Goal: Contribute content

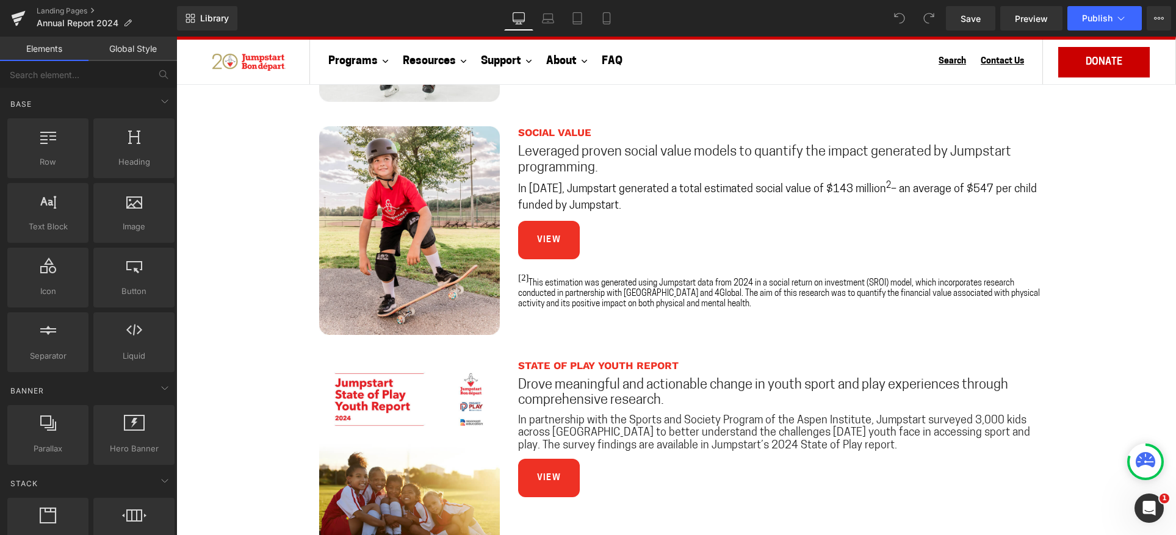
scroll to position [793, 0]
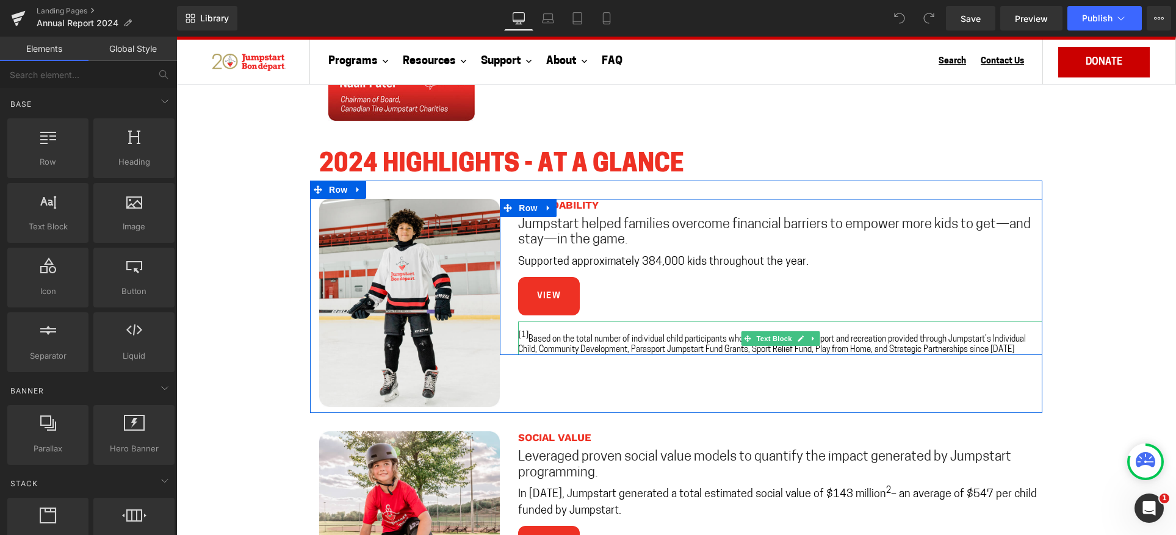
click at [578, 345] on span "Based on the total number of individual child participants who have participate…" at bounding box center [772, 345] width 508 height 18
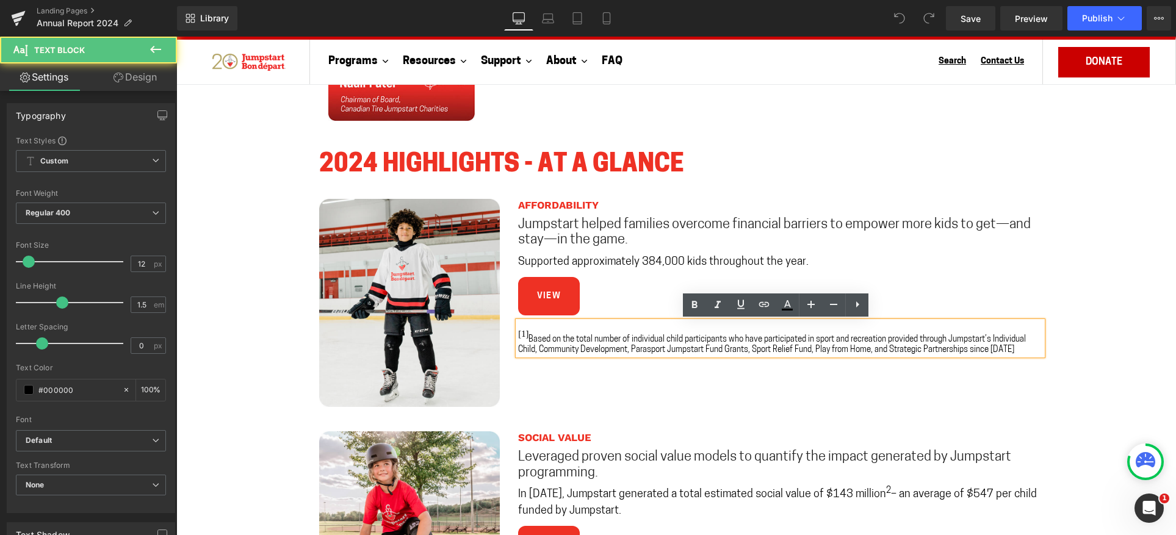
click at [915, 344] on span "Based on the total number of individual child participants who have participate…" at bounding box center [772, 345] width 508 height 18
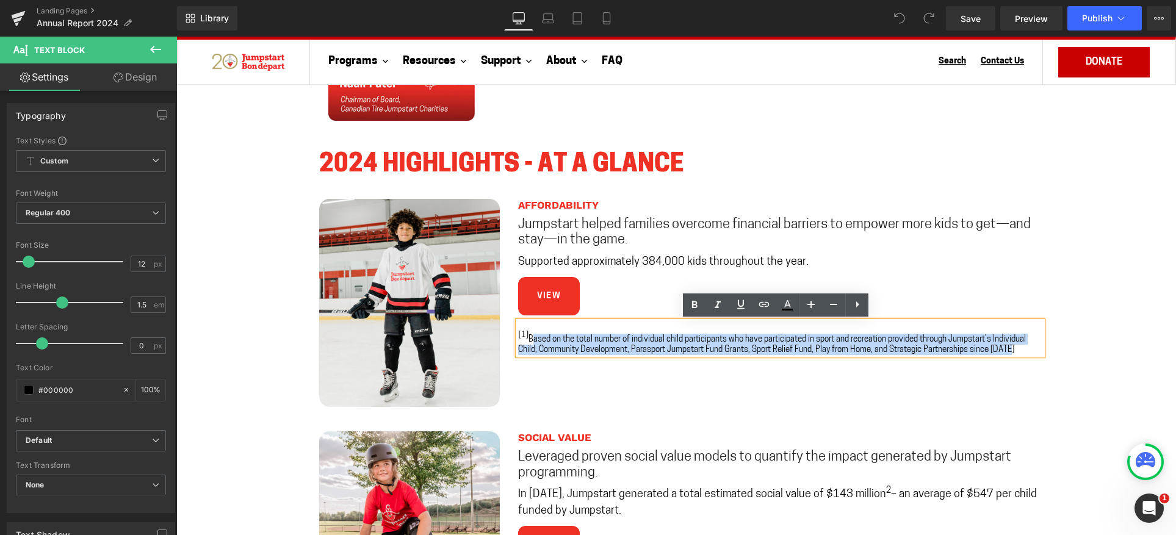
drag, startPoint x: 1006, startPoint y: 348, endPoint x: 528, endPoint y: 338, distance: 478.0
click at [528, 338] on span "Based on the total number of individual child participants who have participate…" at bounding box center [772, 345] width 508 height 18
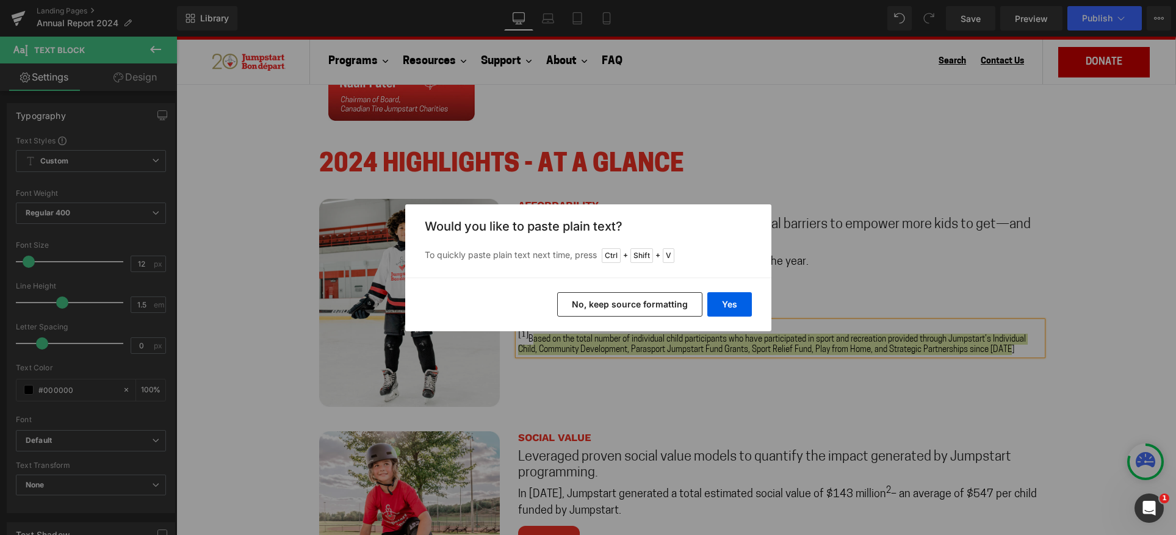
click at [688, 306] on button "No, keep source formatting" at bounding box center [629, 304] width 145 height 24
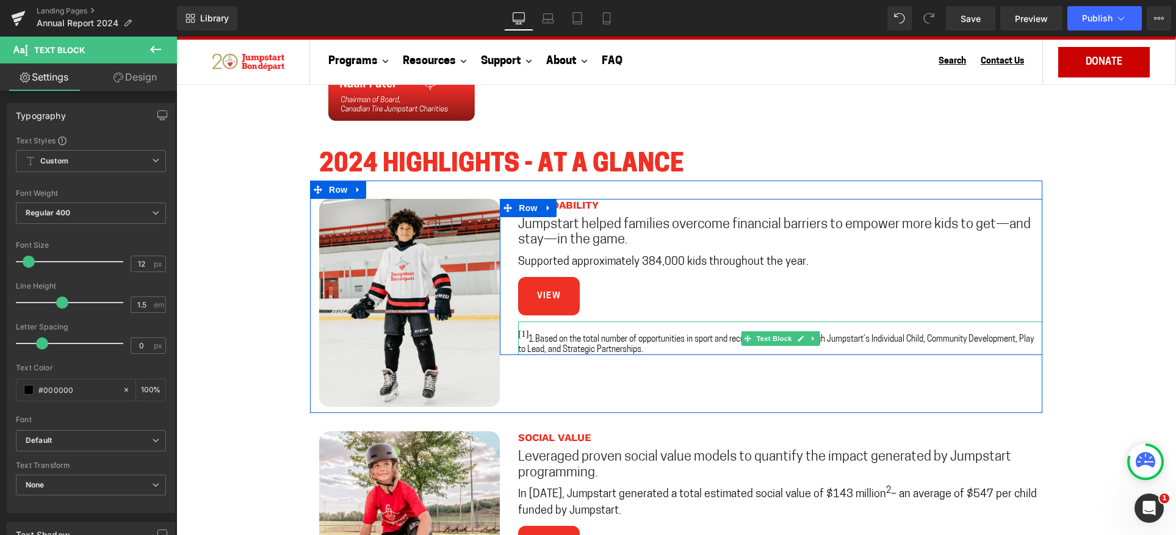
click at [533, 342] on span "1.Based on the total number of opportunities in sport and recreation provided t…" at bounding box center [776, 345] width 516 height 18
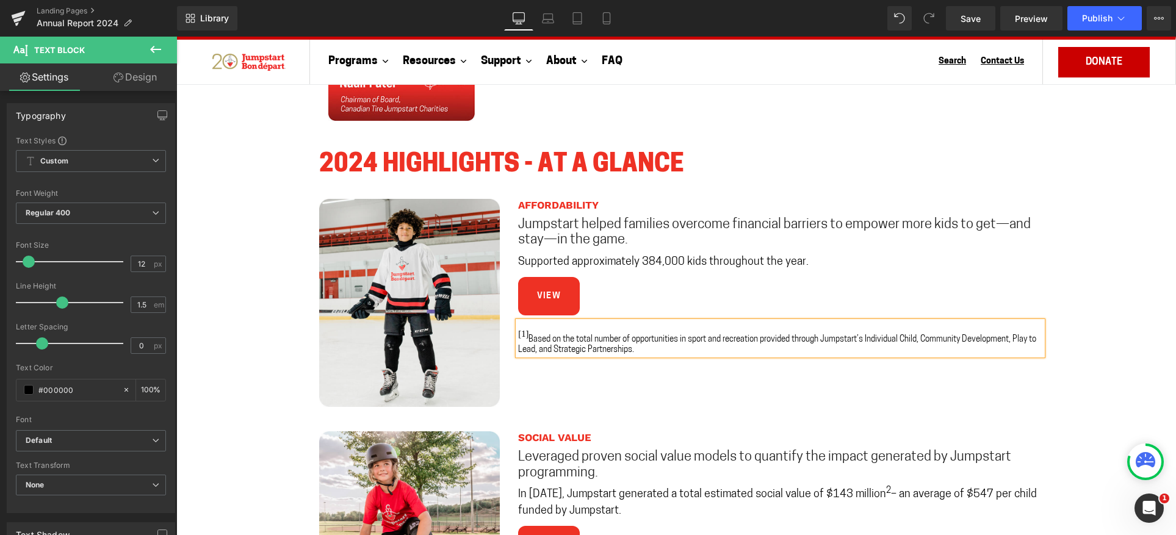
click at [652, 348] on p "[1] Based on the total number of opportunities in sport and recreation provided…" at bounding box center [780, 344] width 524 height 21
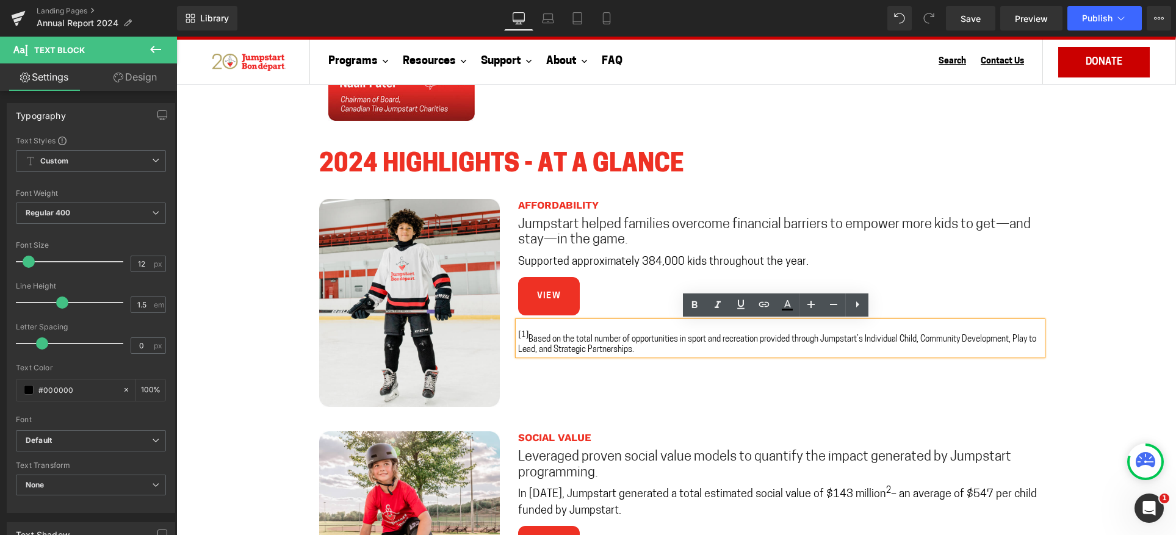
drag, startPoint x: 660, startPoint y: 352, endPoint x: 524, endPoint y: 336, distance: 136.9
click at [524, 336] on p "[1] Based on the total number of opportunities in sport and recreation provided…" at bounding box center [780, 344] width 524 height 21
copy span "Based on the total number of opportunities in sport and recreation provided thr…"
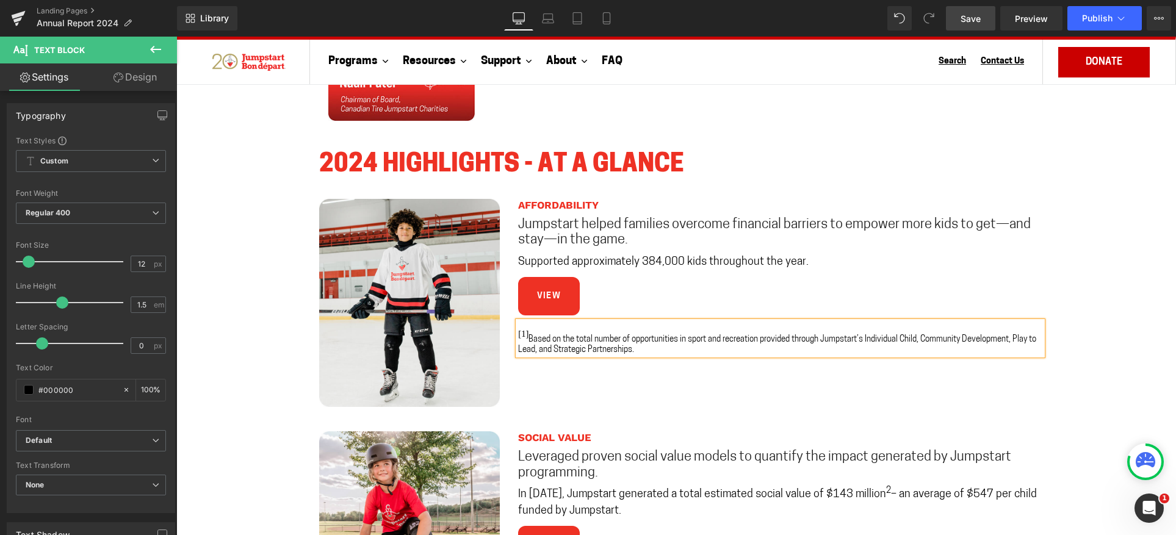
click at [967, 15] on span "Save" at bounding box center [971, 18] width 20 height 13
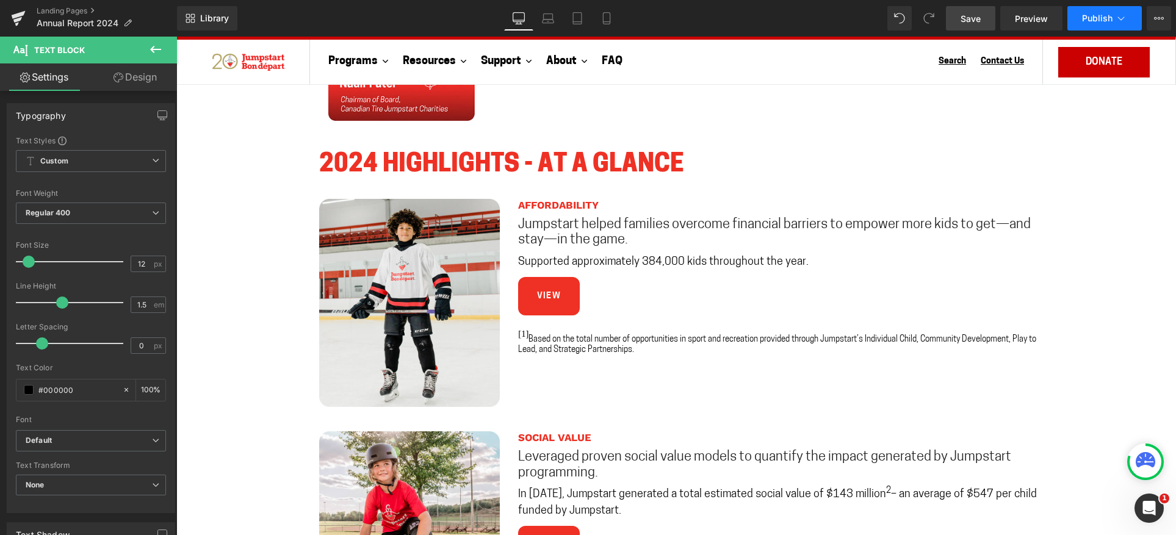
click at [1108, 21] on span "Publish" at bounding box center [1097, 18] width 31 height 10
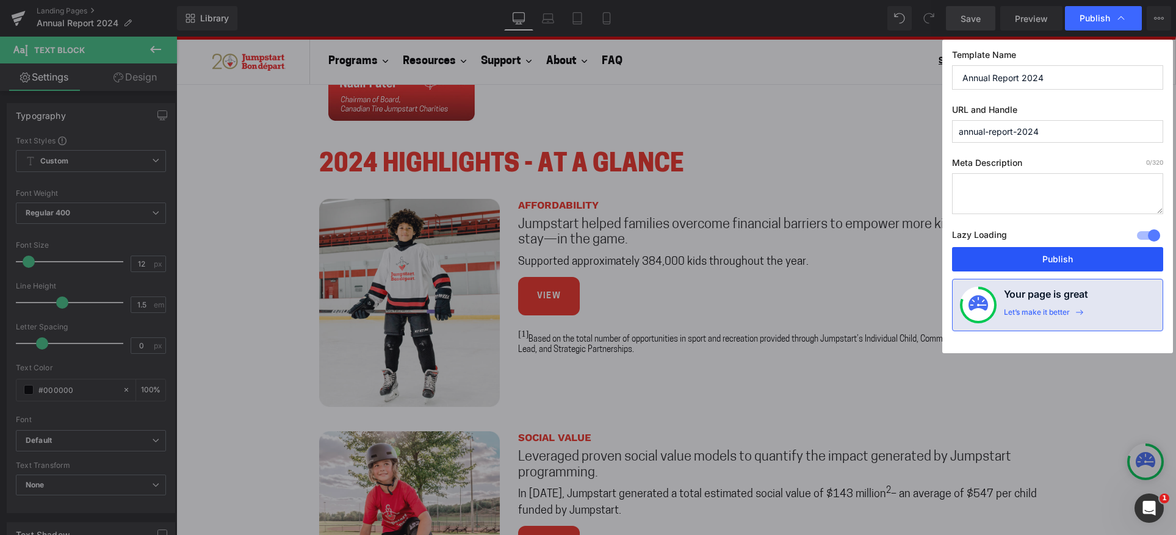
click at [1056, 256] on button "Publish" at bounding box center [1057, 259] width 211 height 24
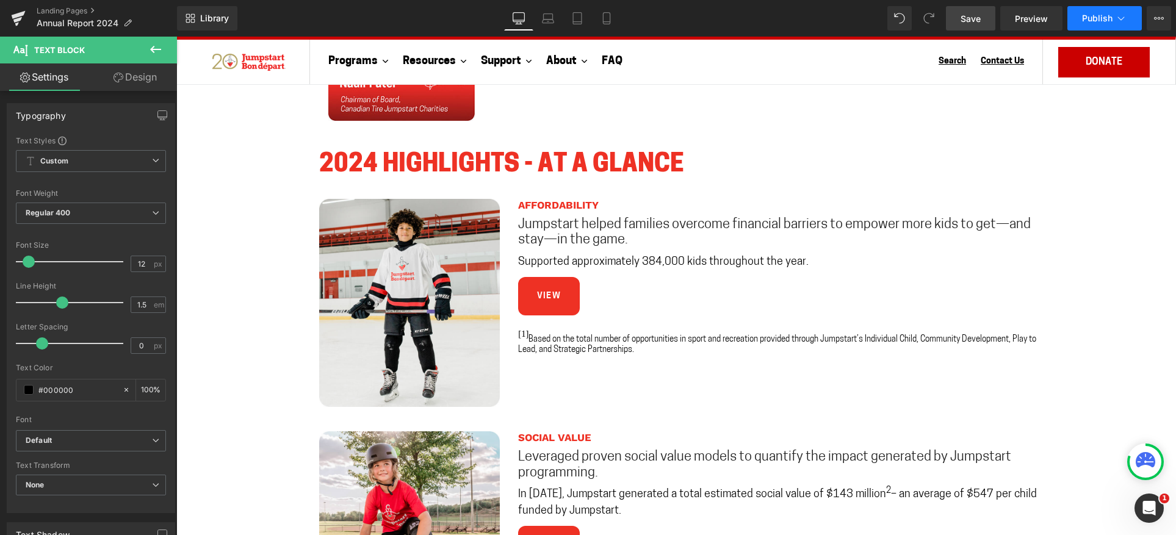
click at [1100, 21] on span "Publish" at bounding box center [1097, 18] width 31 height 10
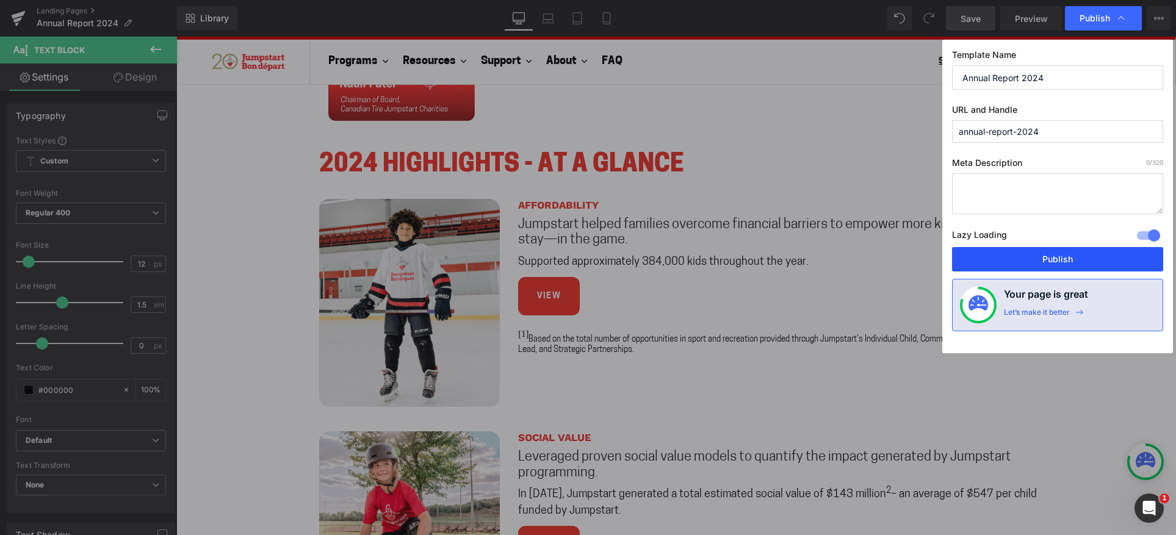
click at [1032, 249] on button "Publish" at bounding box center [1057, 259] width 211 height 24
